Goal: Information Seeking & Learning: Learn about a topic

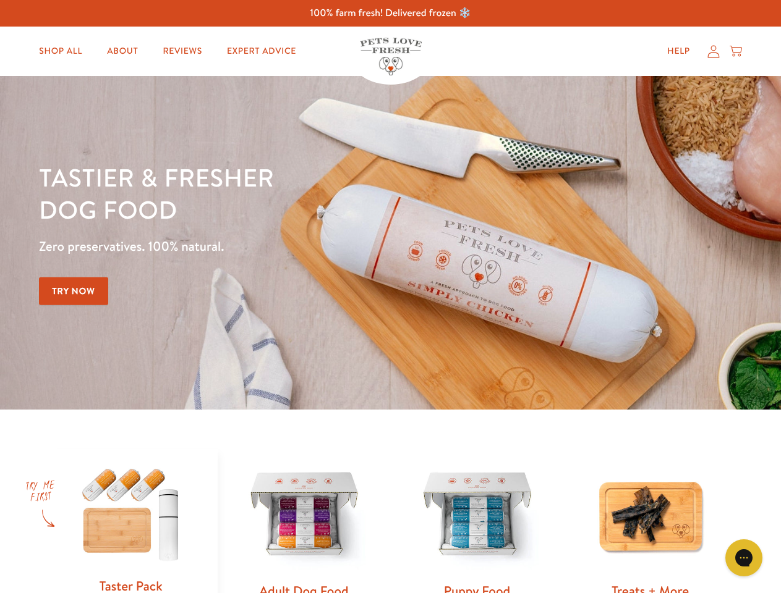
click at [390, 297] on div "Tastier & fresher dog food Zero preservatives. 100% natural. Try Now" at bounding box center [273, 242] width 468 height 163
click at [743, 558] on icon "Gorgias live chat" at bounding box center [743, 558] width 12 height 12
